Goal: Task Accomplishment & Management: Manage account settings

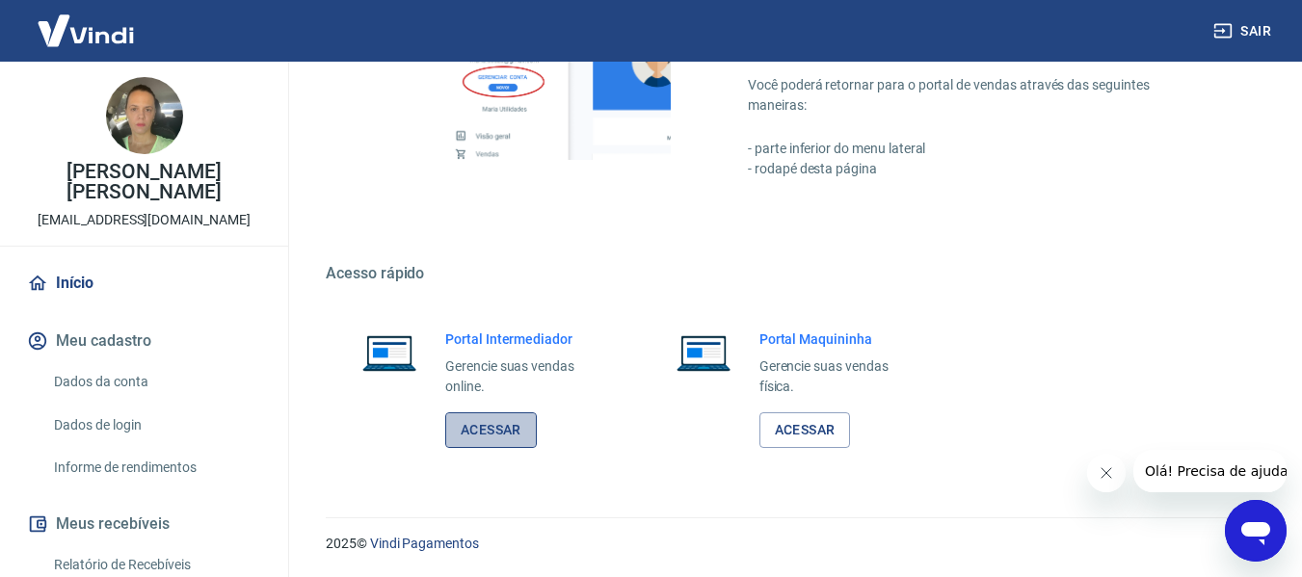
click at [496, 438] on link "Acessar" at bounding box center [491, 431] width 92 height 36
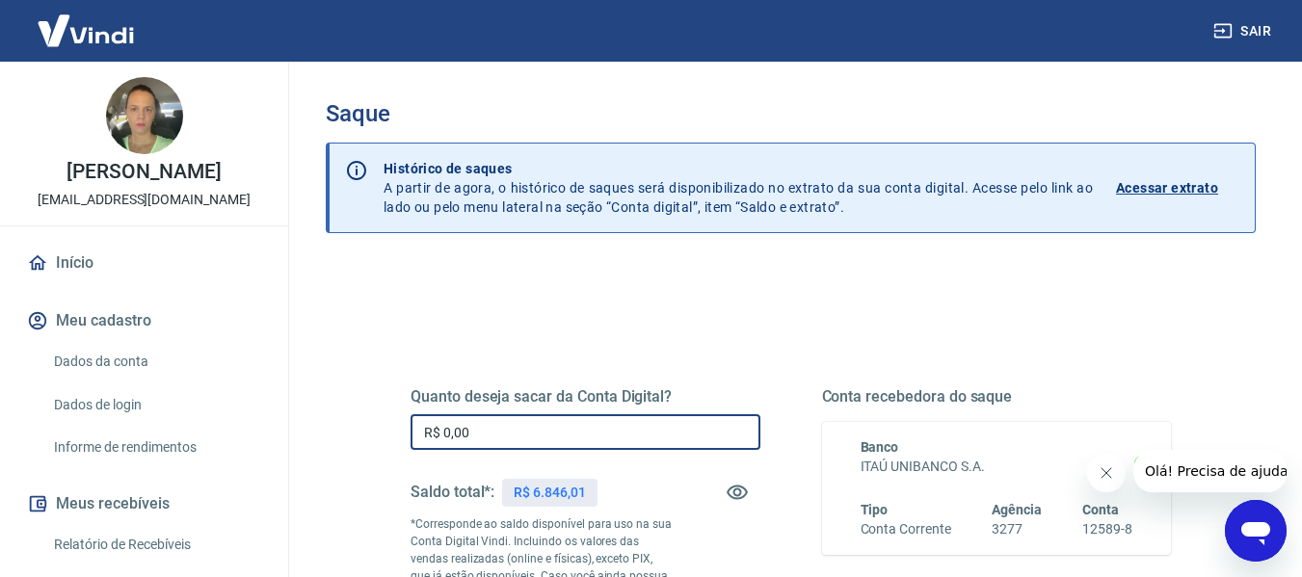
click at [637, 440] on input "R$ 0,00" at bounding box center [586, 432] width 350 height 36
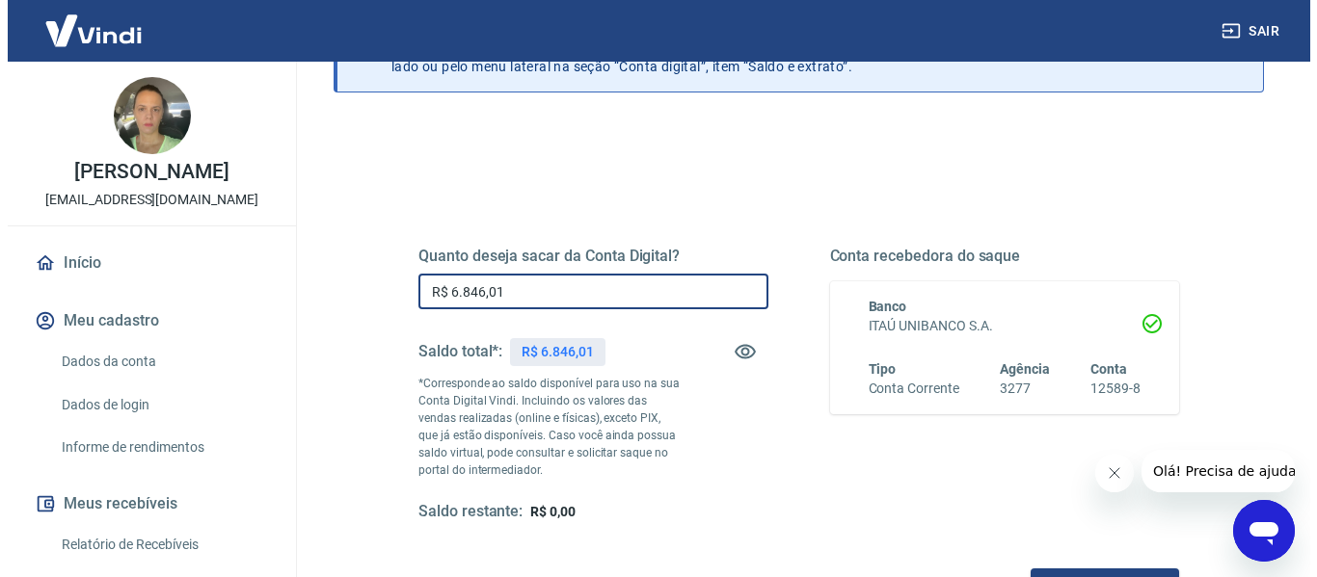
scroll to position [289, 0]
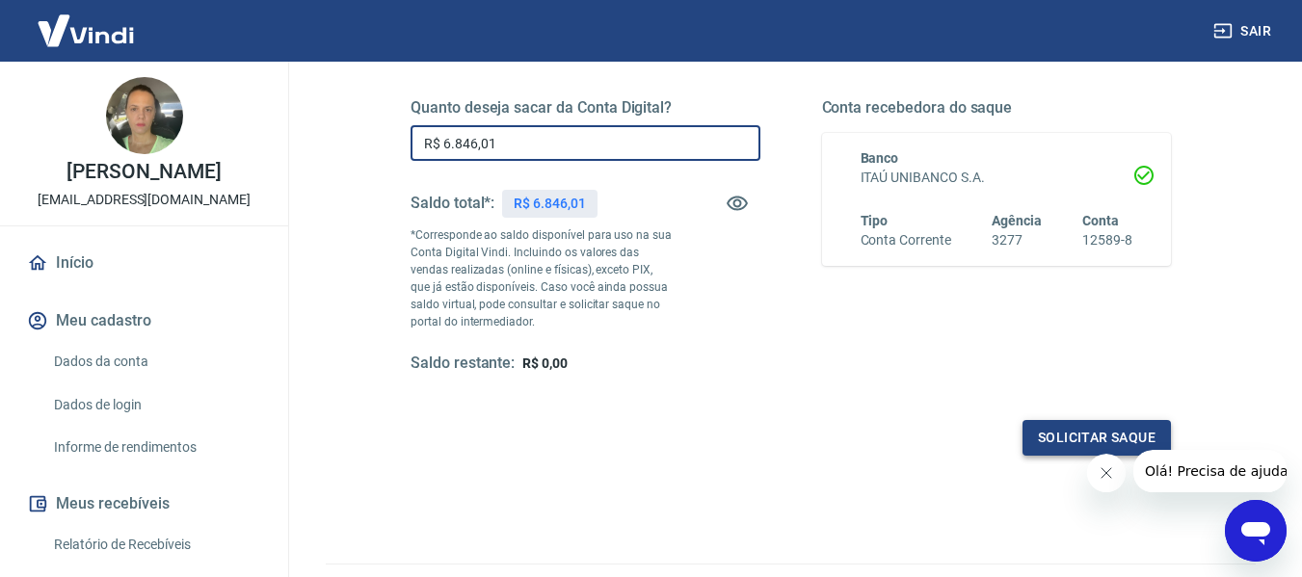
type input "R$ 6.846,01"
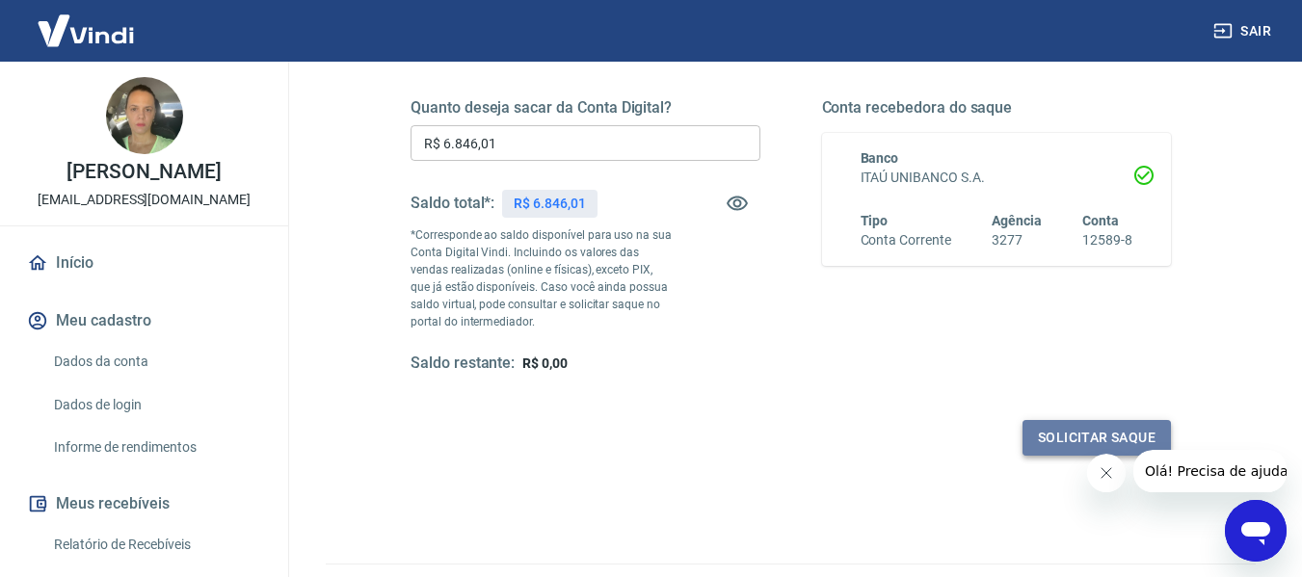
click at [1087, 441] on button "Solicitar saque" at bounding box center [1097, 438] width 148 height 36
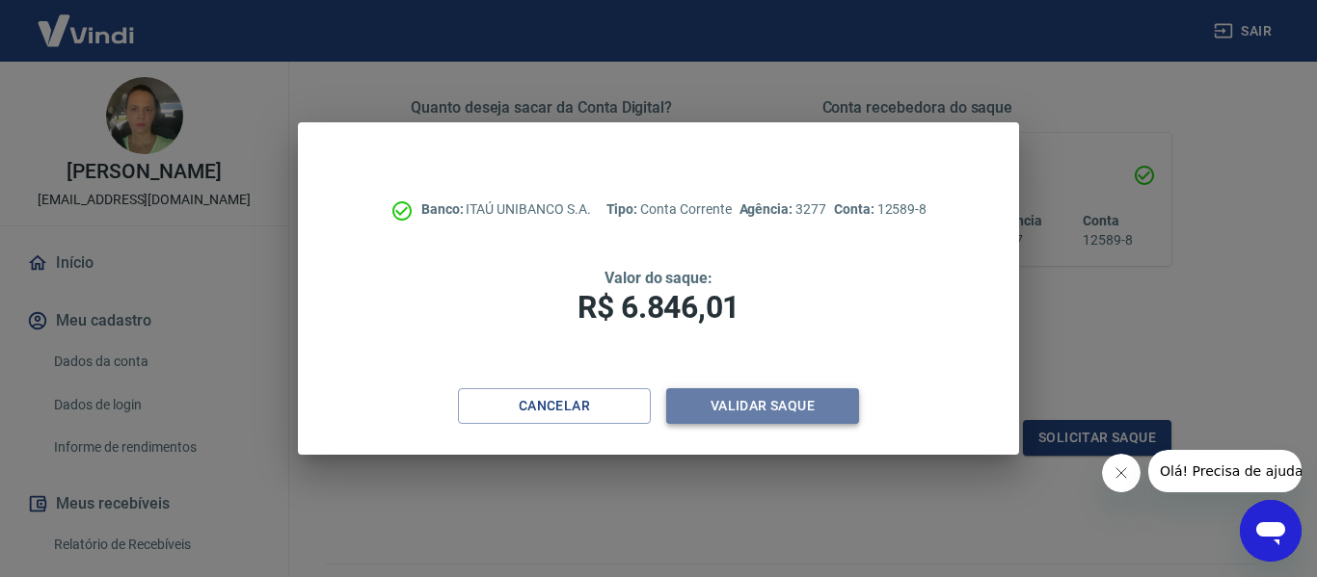
click at [747, 398] on button "Validar saque" at bounding box center [762, 406] width 193 height 36
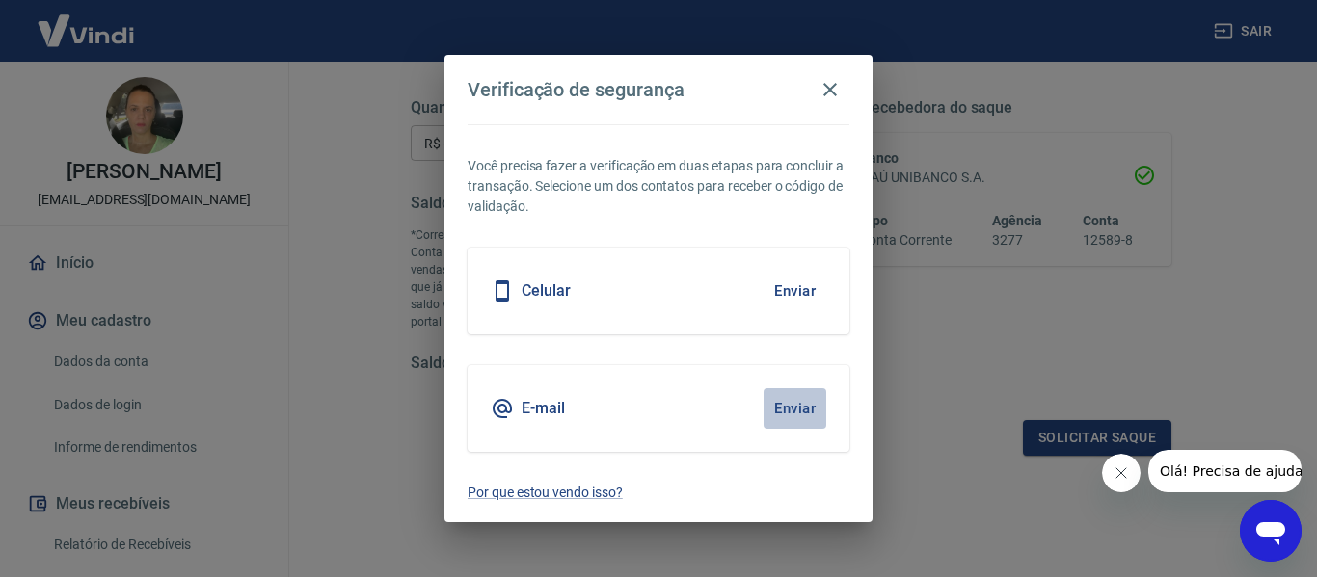
click at [797, 412] on button "Enviar" at bounding box center [794, 408] width 63 height 40
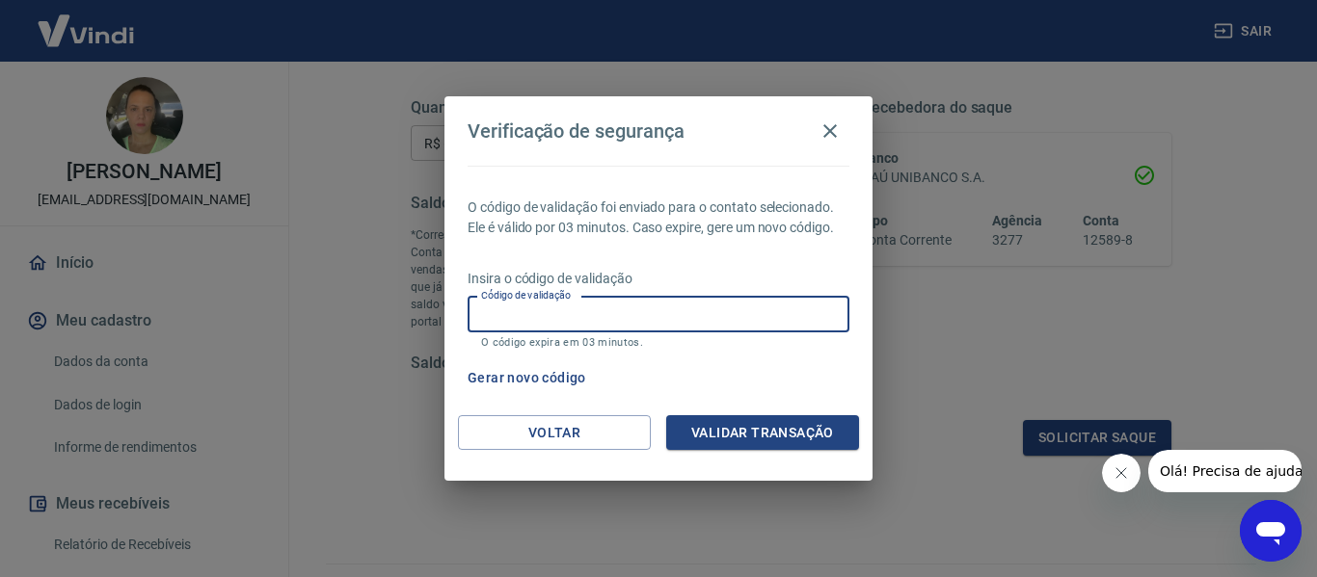
click at [620, 320] on input "Código de validação" at bounding box center [658, 315] width 382 height 36
type input "206197"
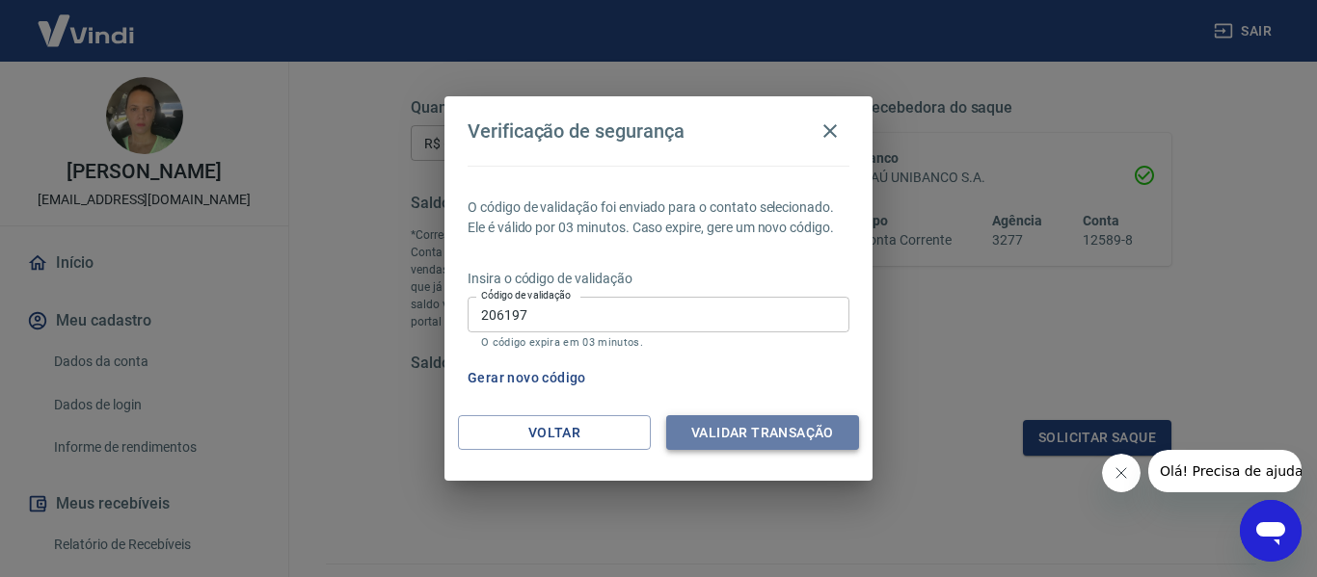
click at [775, 431] on button "Validar transação" at bounding box center [762, 433] width 193 height 36
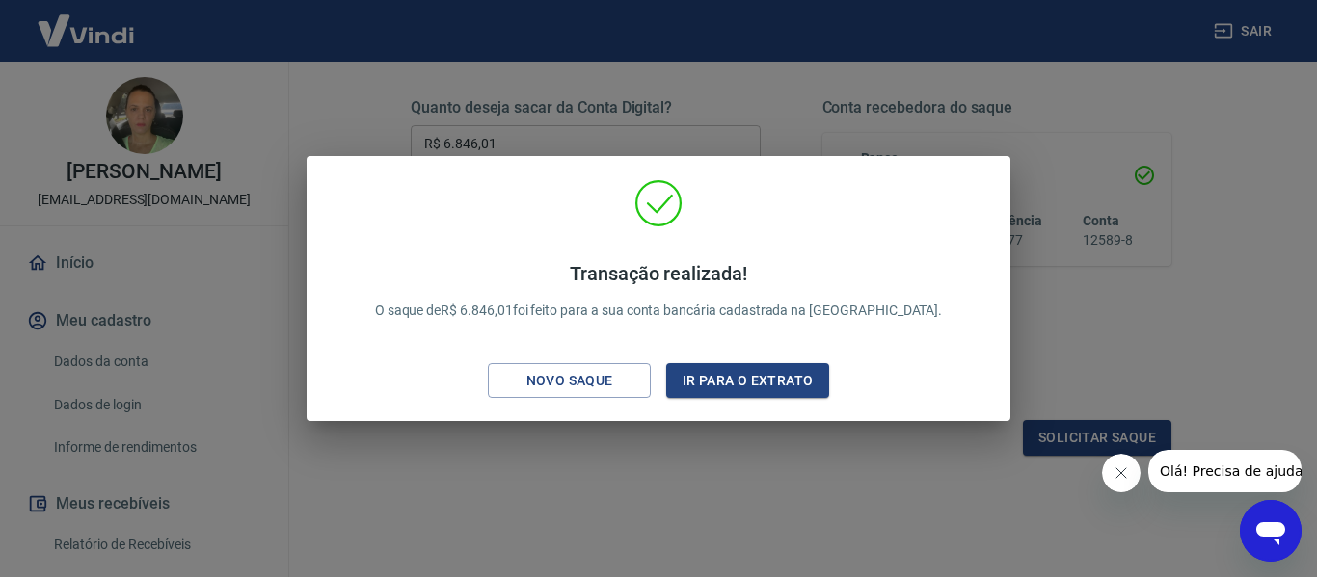
click at [747, 513] on div "Transação realizada! O saque de R$ 6.846,01 foi feito para a sua conta bancária…" at bounding box center [658, 288] width 1317 height 577
